Goal: Find specific page/section: Find specific page/section

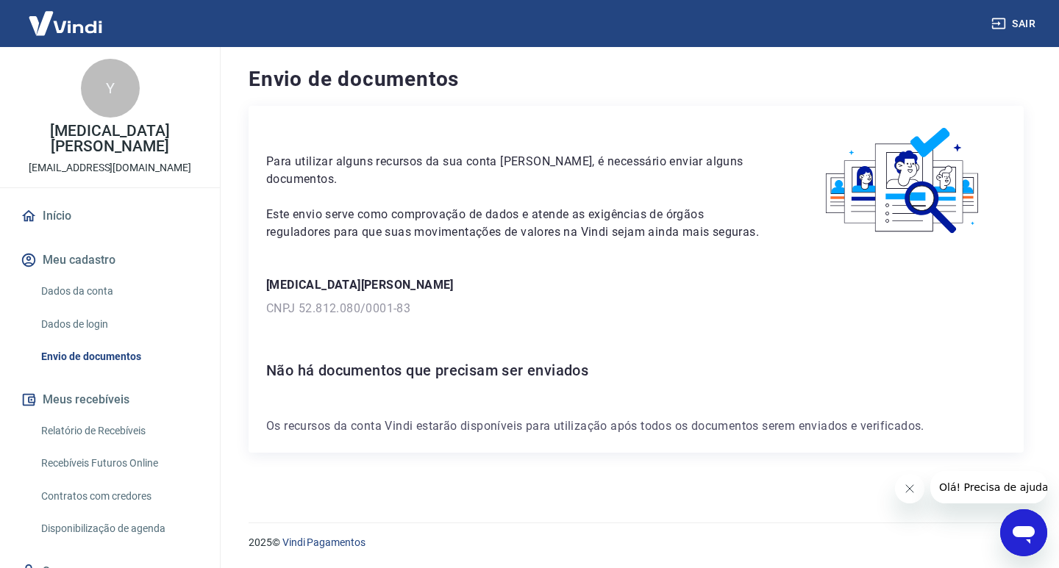
click at [908, 489] on icon "Fechar mensagem da empresa" at bounding box center [909, 489] width 12 height 12
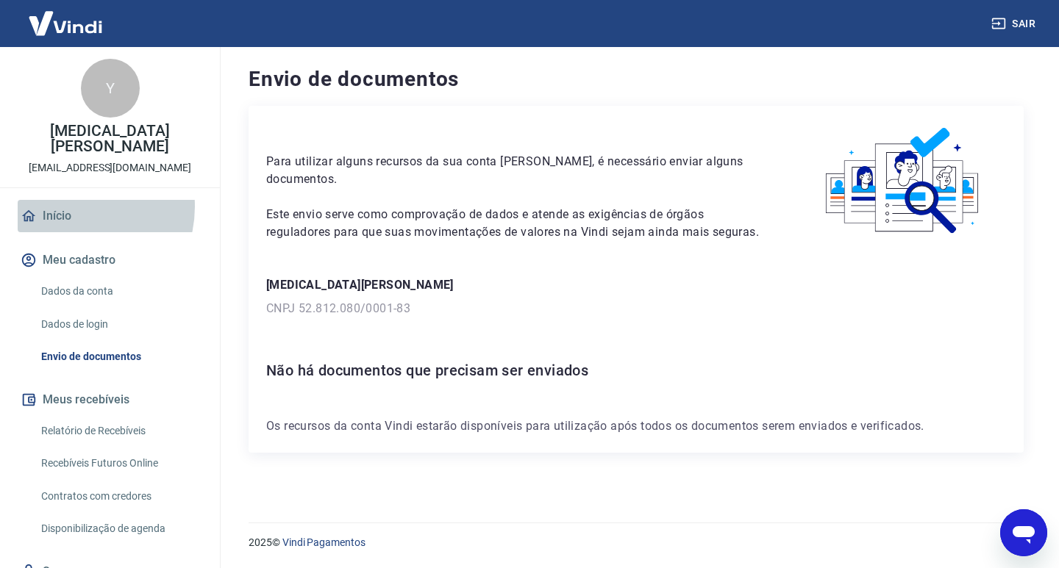
click at [70, 200] on link "Início" at bounding box center [110, 216] width 185 height 32
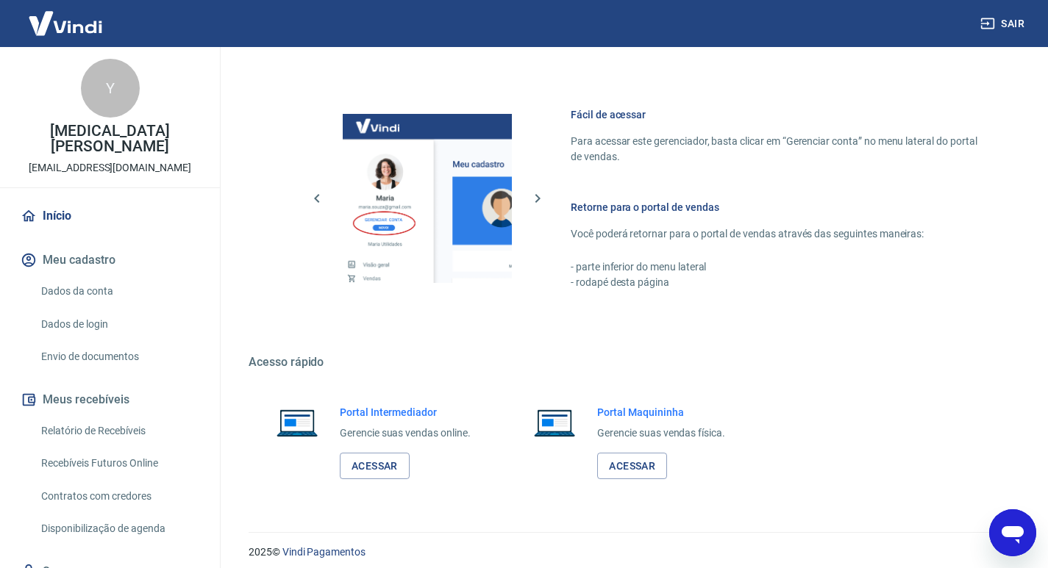
scroll to position [760, 0]
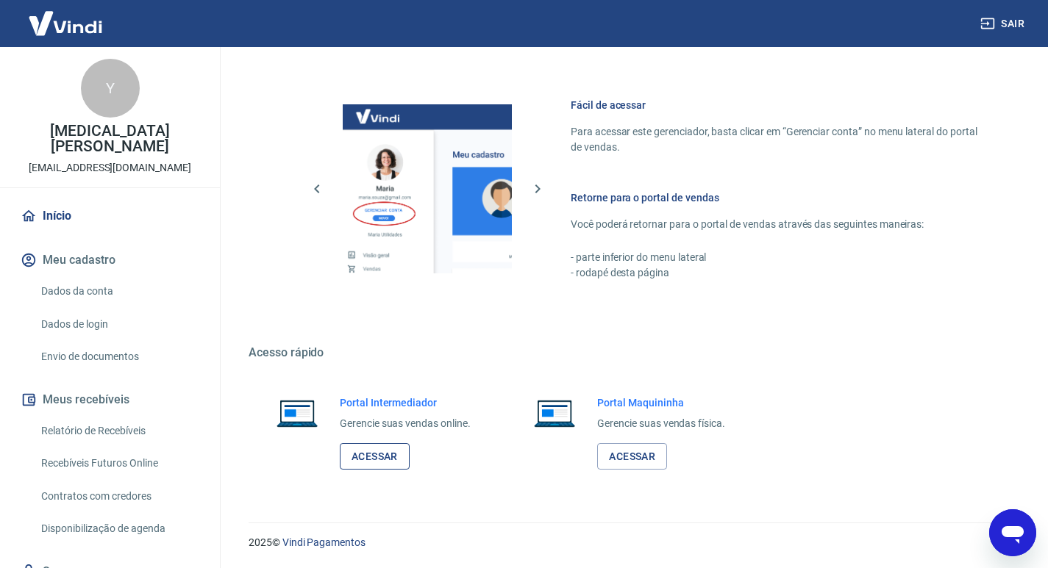
click at [367, 462] on link "Acessar" at bounding box center [375, 456] width 70 height 27
